Goal: Find specific page/section: Find specific page/section

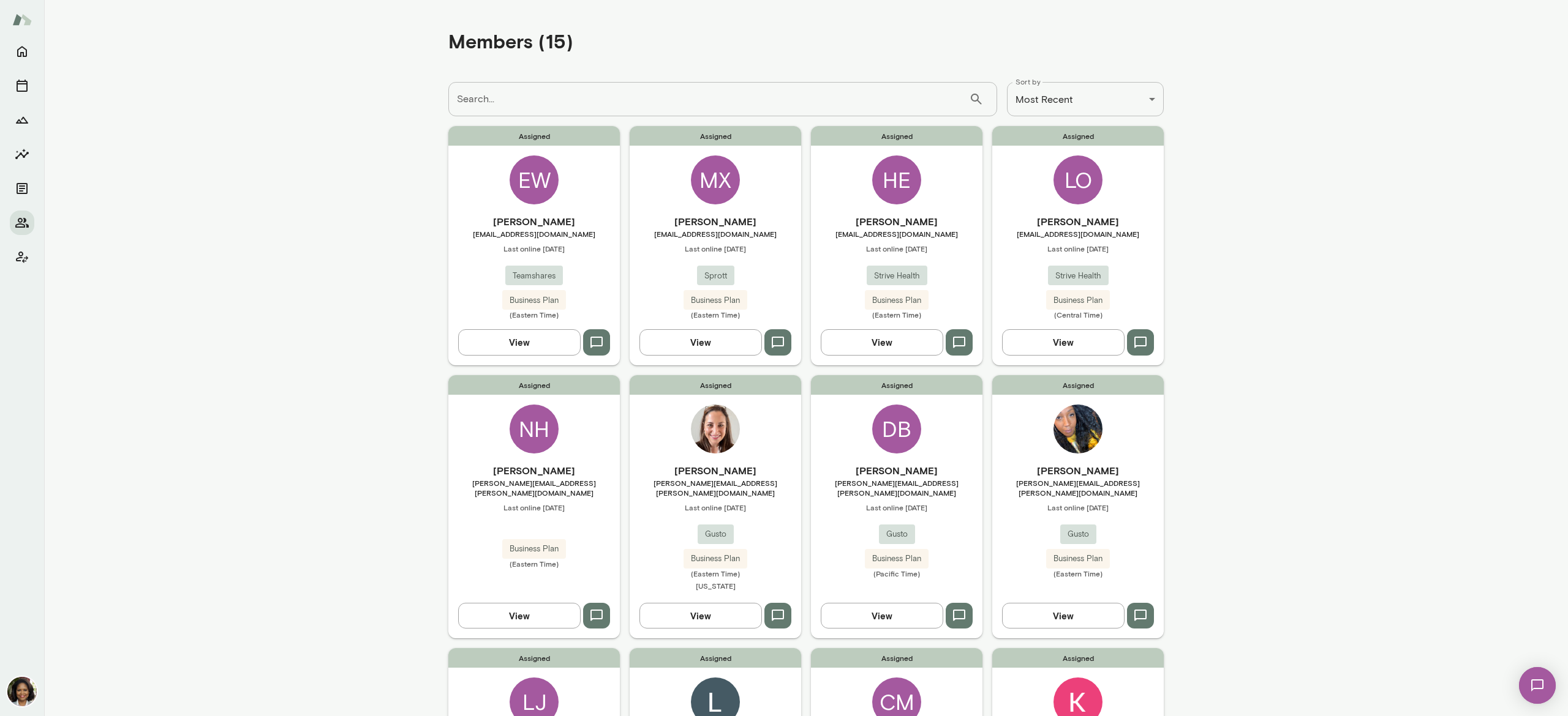
click at [670, 340] on button "View" at bounding box center [700, 342] width 122 height 26
